Goal: Task Accomplishment & Management: Understand process/instructions

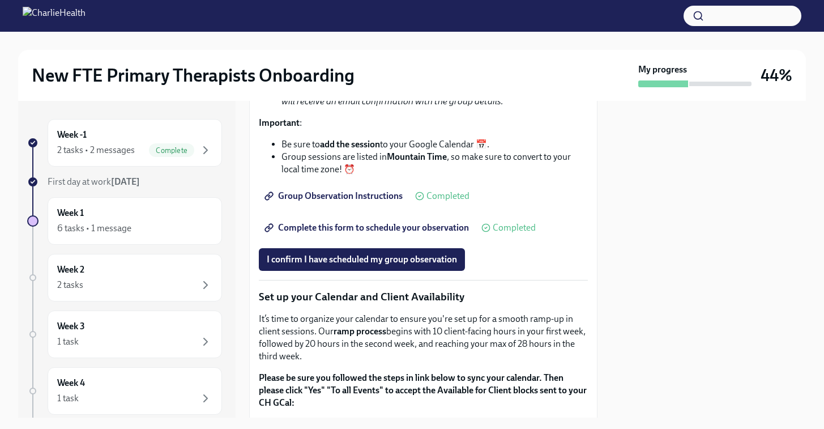
scroll to position [1889, 0]
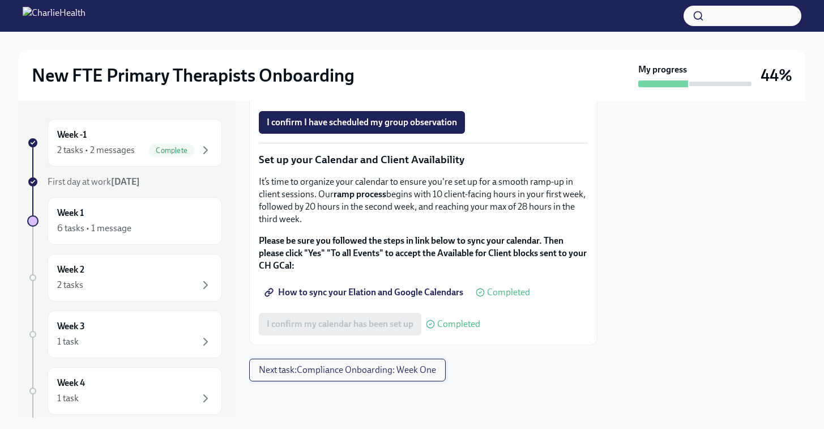
click at [353, 363] on button "Next task : Compliance Onboarding: Week One" at bounding box center [347, 370] width 197 height 23
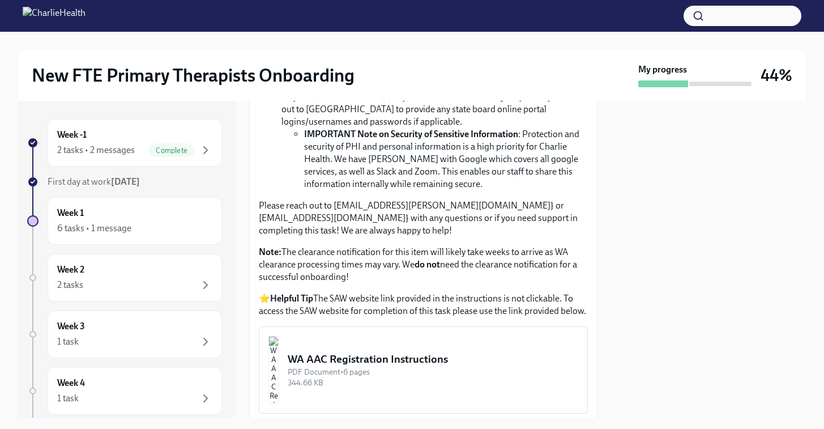
scroll to position [1064, 0]
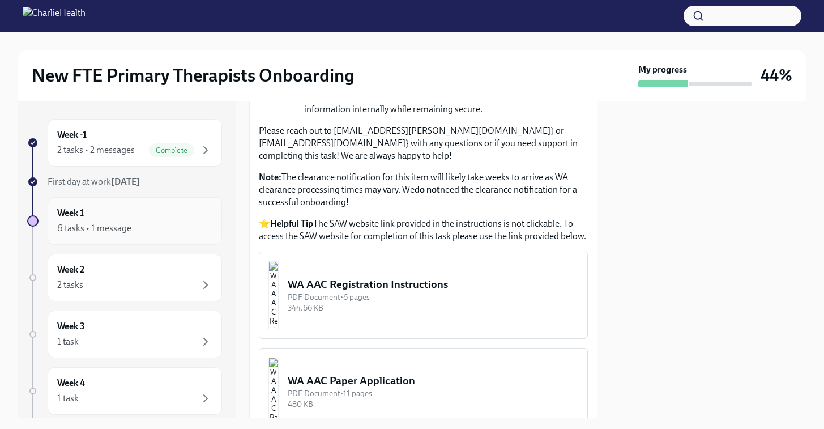
click at [139, 204] on div "Week 1 6 tasks • 1 message" at bounding box center [135, 221] width 174 height 48
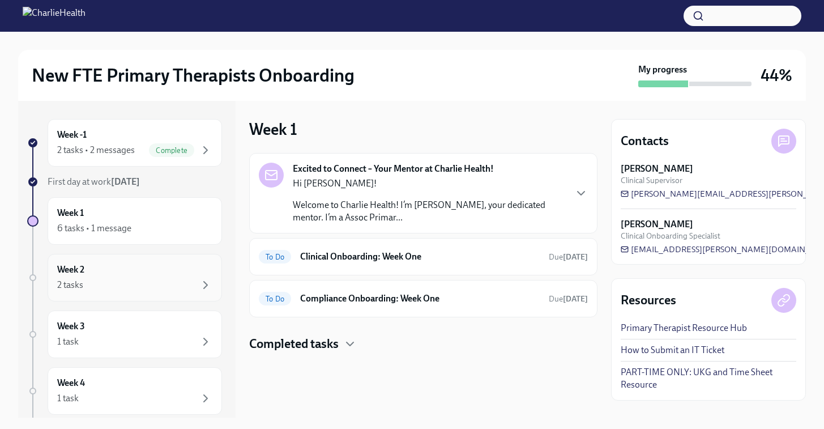
click at [118, 284] on div "2 tasks" at bounding box center [134, 285] width 155 height 14
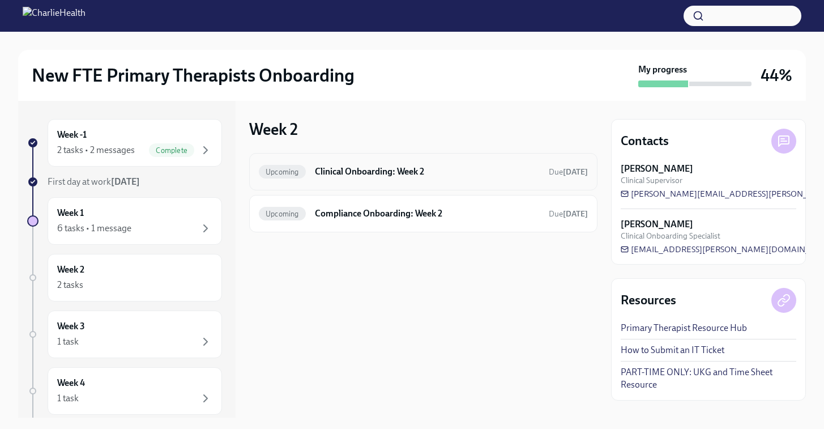
click at [377, 174] on h6 "Clinical Onboarding: Week 2" at bounding box center [427, 171] width 225 height 12
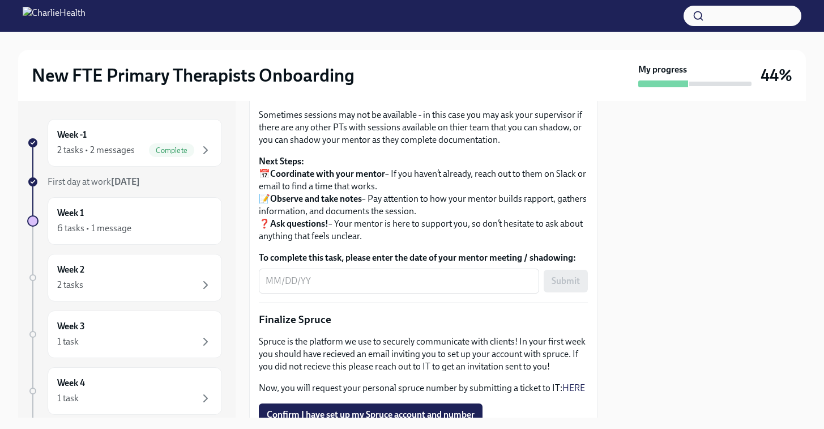
scroll to position [1139, 0]
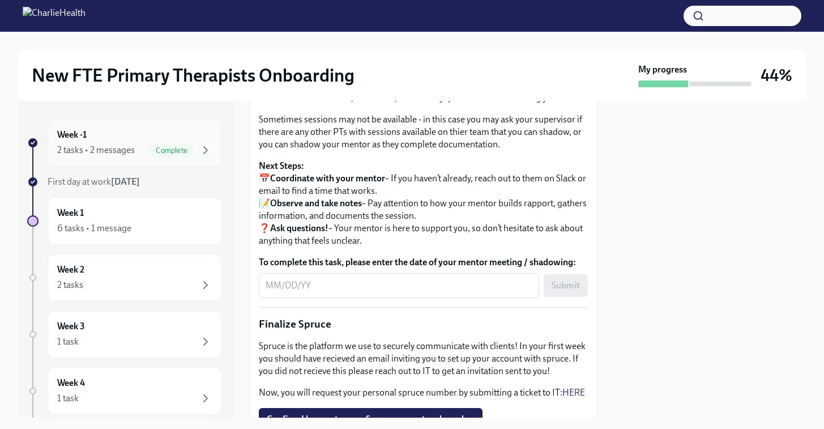
click at [170, 152] on span "Complete" at bounding box center [171, 150] width 45 height 8
